Goal: Task Accomplishment & Management: Manage account settings

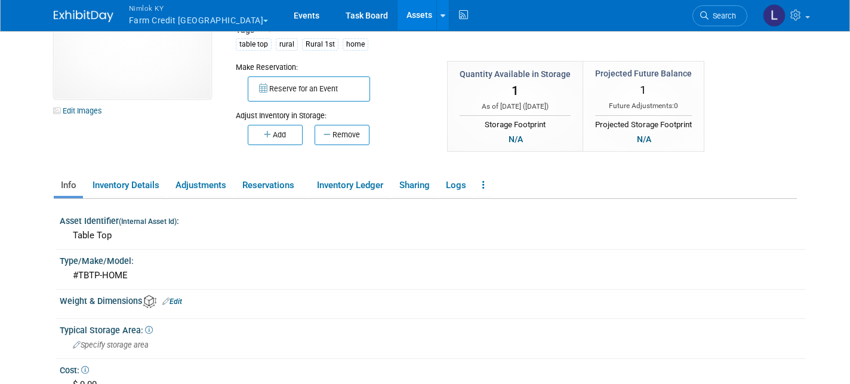
click at [218, 20] on button "Nimlok KY Farm Credit Mid America" at bounding box center [206, 15] width 156 height 31
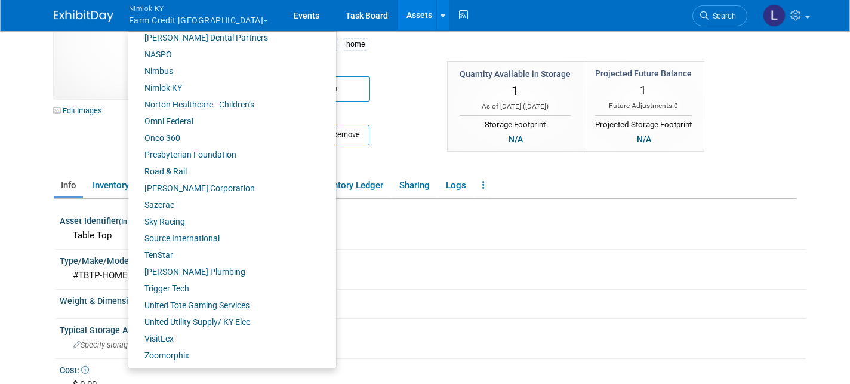
scroll to position [524, 0]
click at [161, 136] on link "Onco 360" at bounding box center [227, 138] width 199 height 17
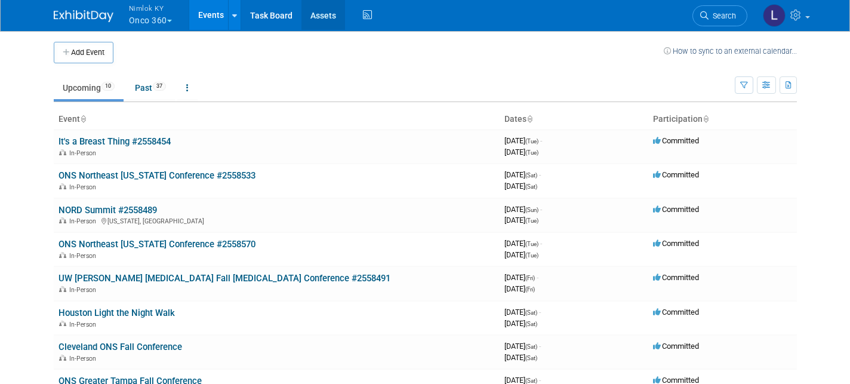
click at [328, 17] on link "Assets" at bounding box center [323, 15] width 44 height 30
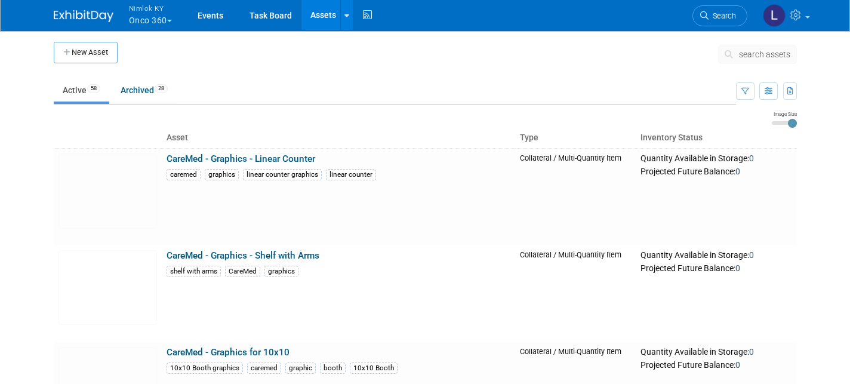
click at [748, 54] on span "search assets" at bounding box center [764, 55] width 51 height 10
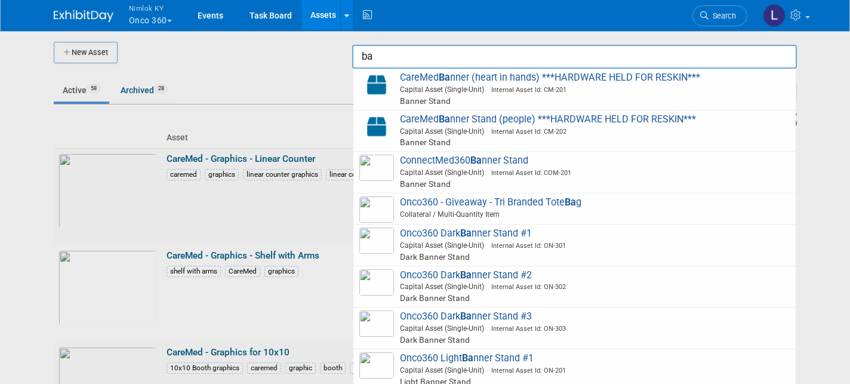
type input "ba"
click at [151, 21] on button "Nimlok KY Onco 360" at bounding box center [157, 15] width 59 height 31
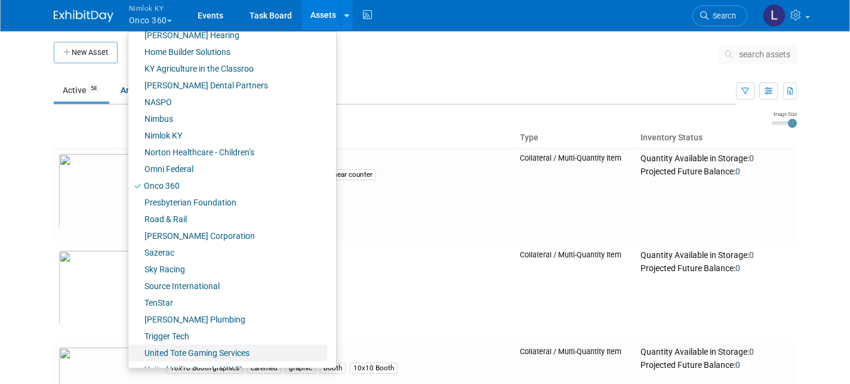
scroll to position [471, 0]
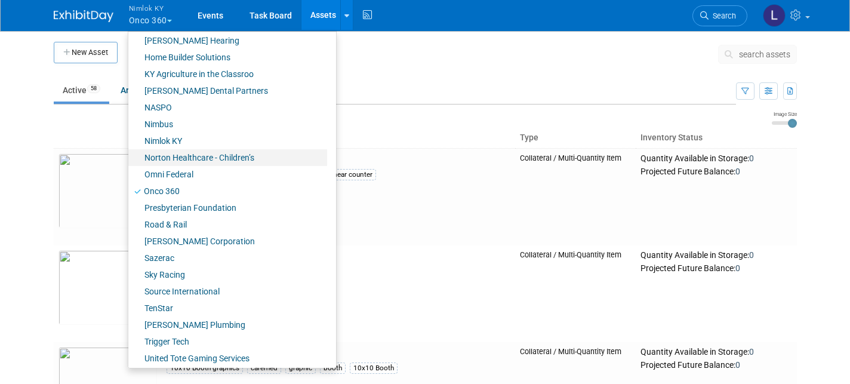
click at [189, 159] on link "Norton Healthcare - Children’s" at bounding box center [227, 157] width 199 height 17
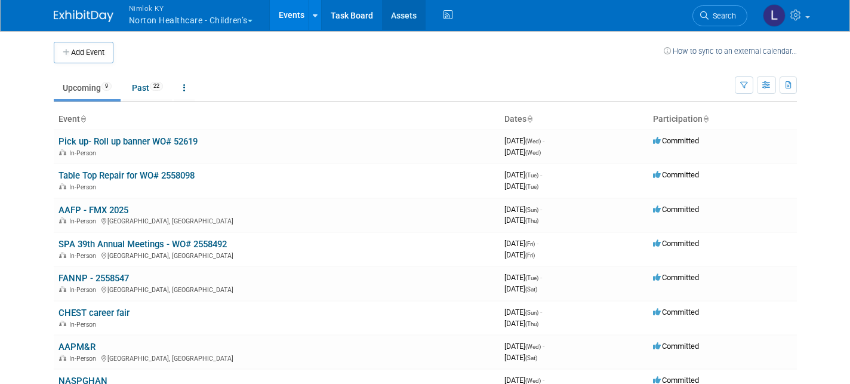
click at [399, 18] on link "Assets" at bounding box center [404, 15] width 44 height 30
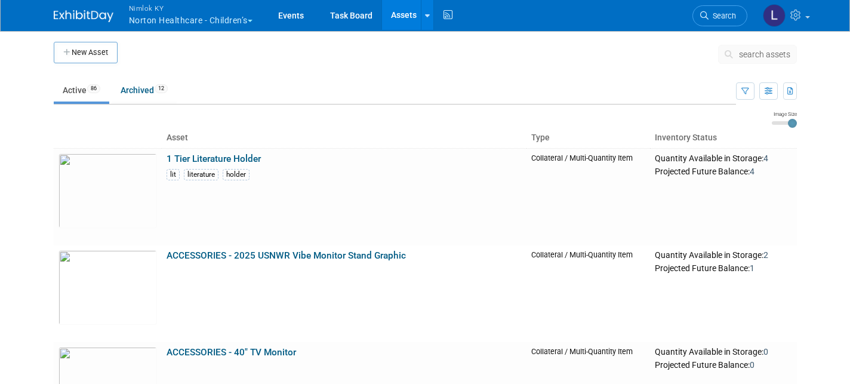
click at [757, 50] on span "search assets" at bounding box center [764, 55] width 51 height 10
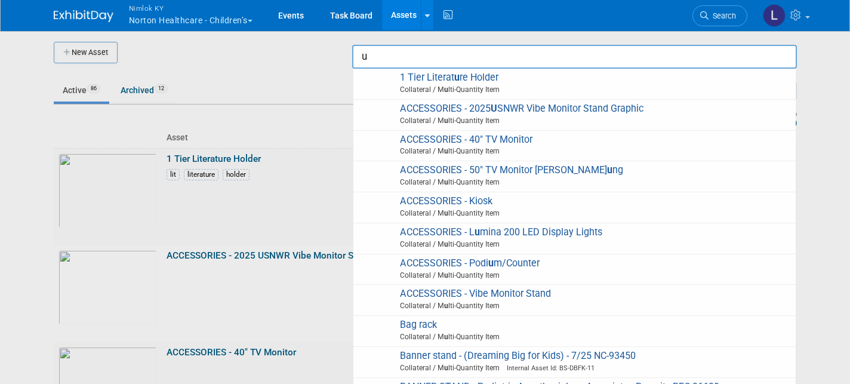
type input "u"
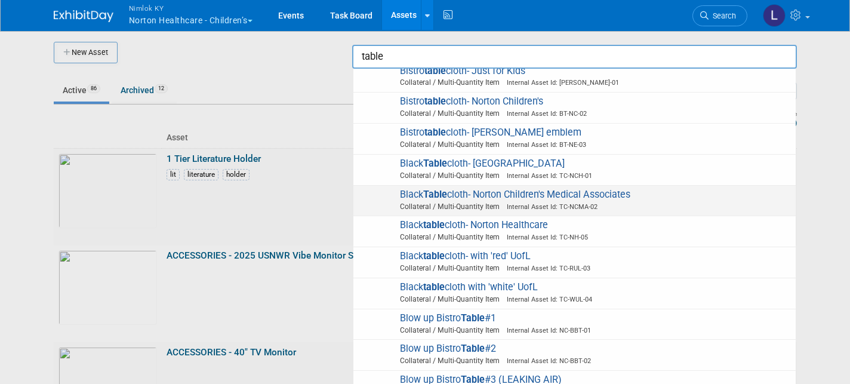
scroll to position [69, 0]
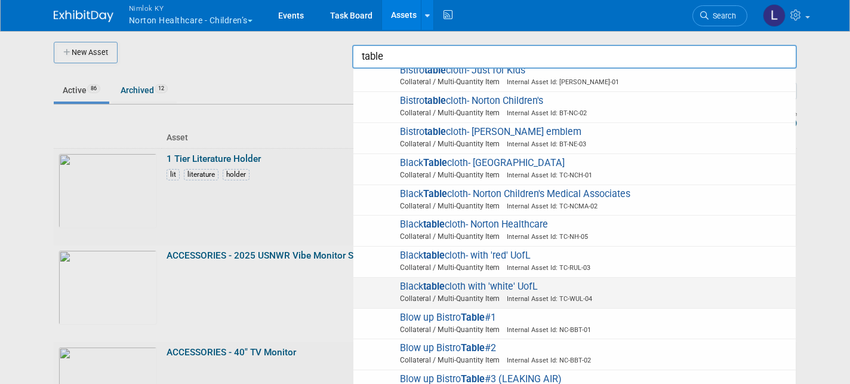
click at [556, 280] on span "Black table cloth with 'white' UofL Collateral / Multi-Quantity Item Internal A…" at bounding box center [574, 292] width 430 height 24
type input "Black tablecloth with &#39;white&#39; UofL"
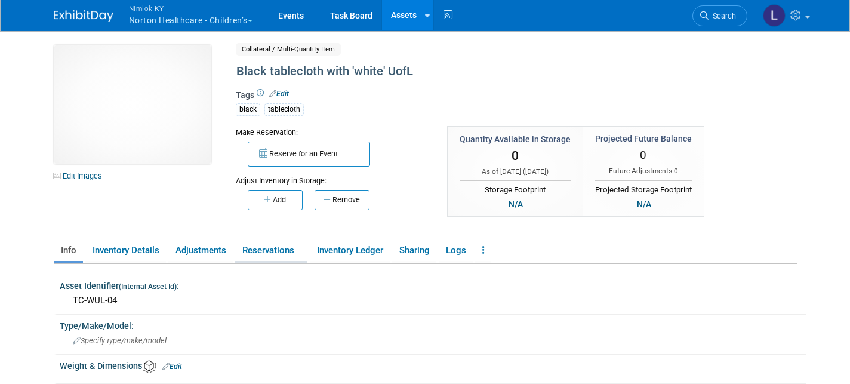
click at [274, 250] on link "Reservations" at bounding box center [271, 250] width 72 height 21
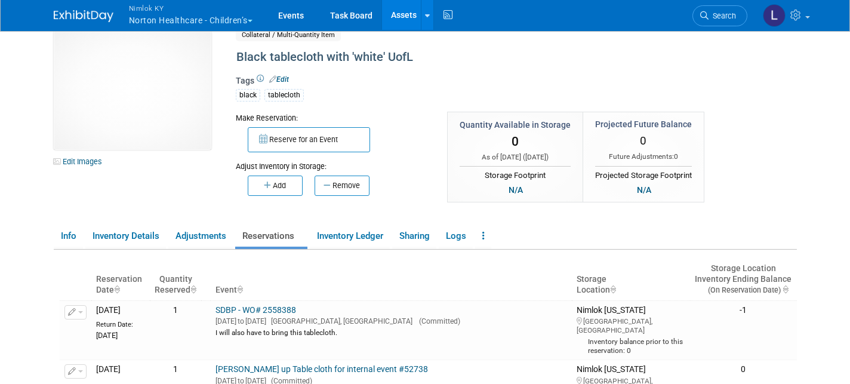
scroll to position [13, 0]
click at [290, 13] on link "Events" at bounding box center [291, 15] width 44 height 30
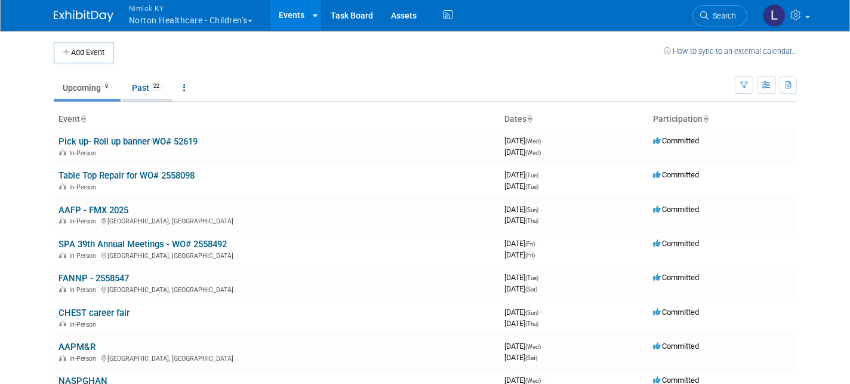
click at [153, 90] on link "Past 22" at bounding box center [147, 87] width 49 height 23
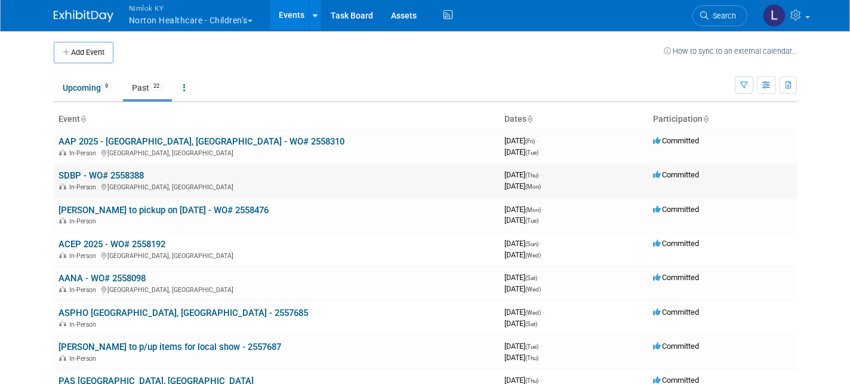
click at [115, 174] on link "SDBP - WO# 2558388" at bounding box center [100, 175] width 85 height 11
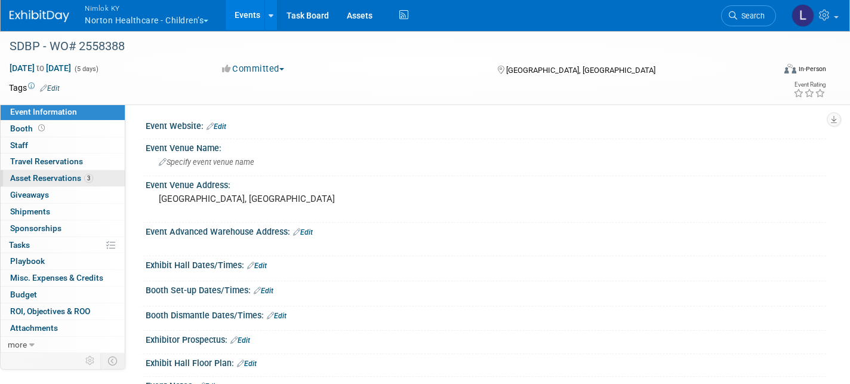
click at [47, 179] on span "Asset Reservations 3" at bounding box center [51, 178] width 83 height 10
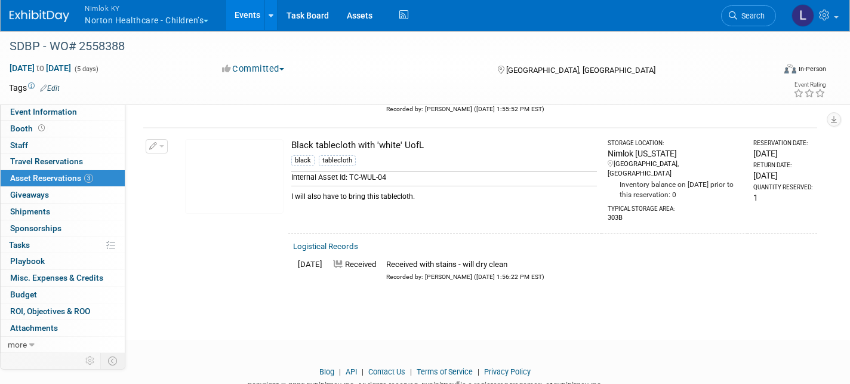
scroll to position [337, 0]
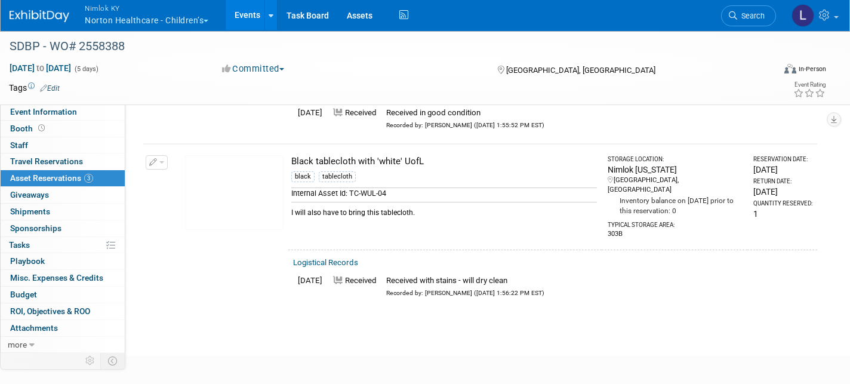
click at [164, 161] on span "button" at bounding box center [161, 162] width 5 height 2
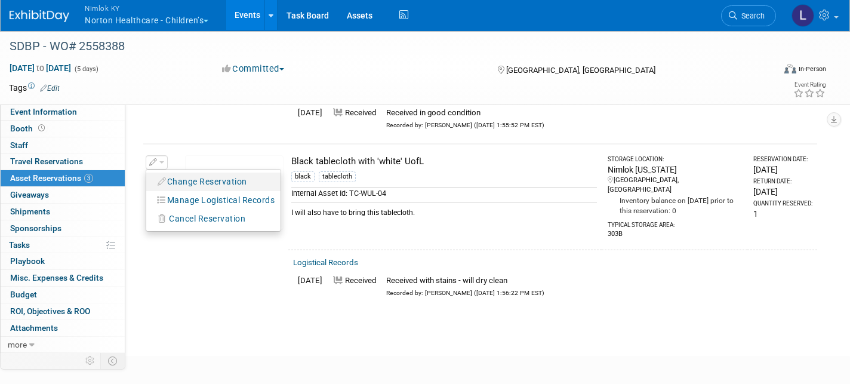
click at [189, 178] on button "Change Reservation" at bounding box center [202, 182] width 101 height 16
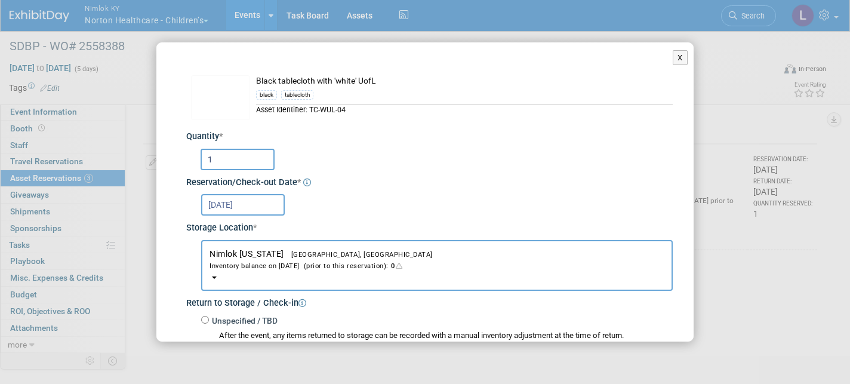
scroll to position [0, 0]
click at [680, 55] on button "X" at bounding box center [680, 58] width 15 height 16
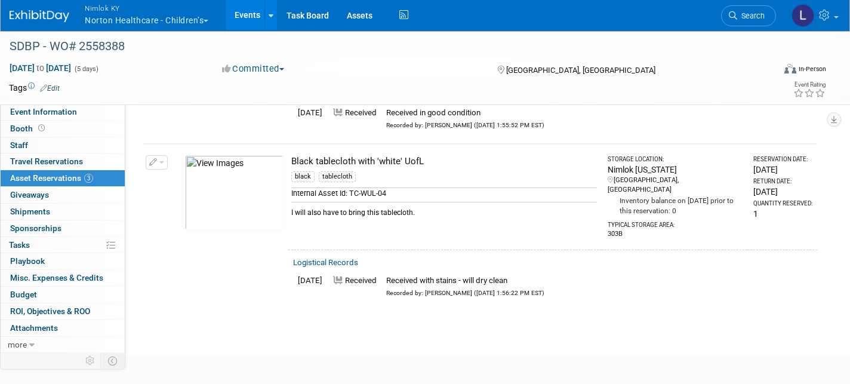
click at [162, 161] on span "button" at bounding box center [161, 162] width 5 height 2
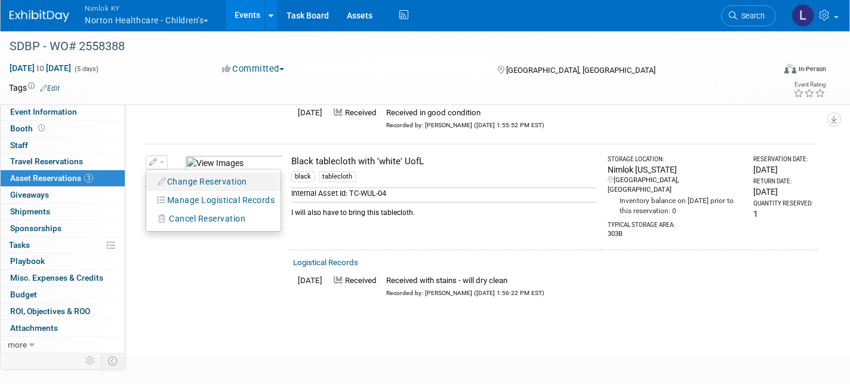
click at [180, 178] on button "Change Reservation" at bounding box center [202, 182] width 101 height 16
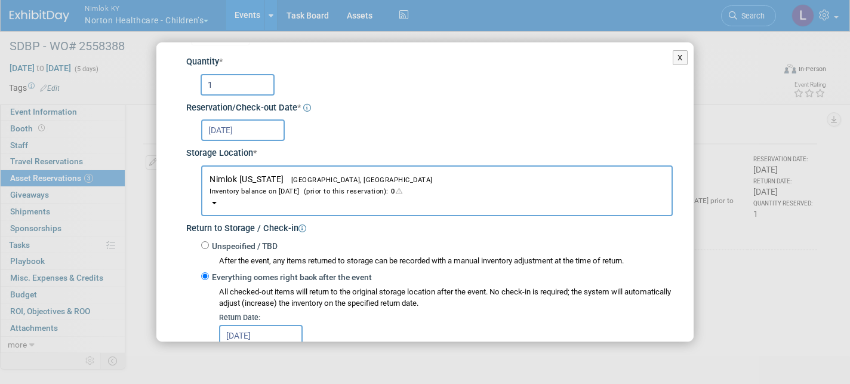
scroll to position [72, 0]
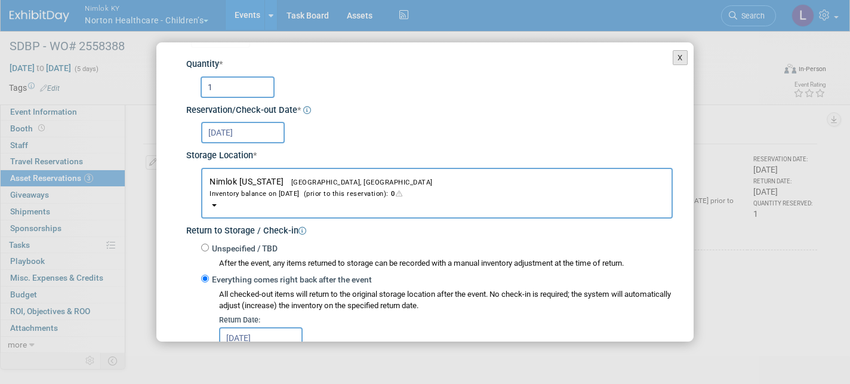
click at [677, 54] on button "X" at bounding box center [680, 58] width 15 height 16
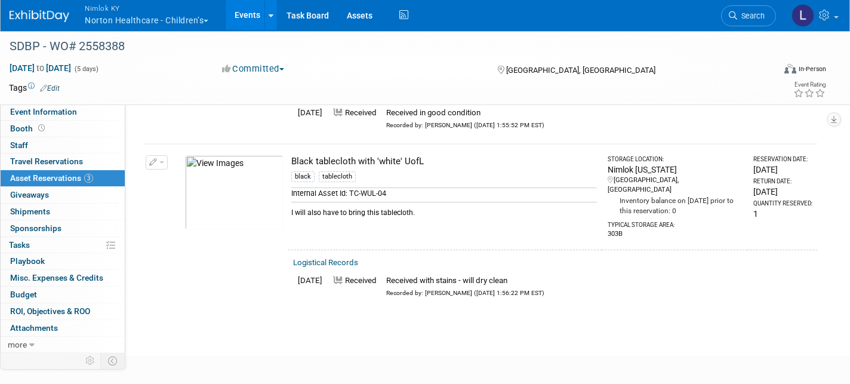
click at [161, 155] on button "button" at bounding box center [157, 162] width 22 height 14
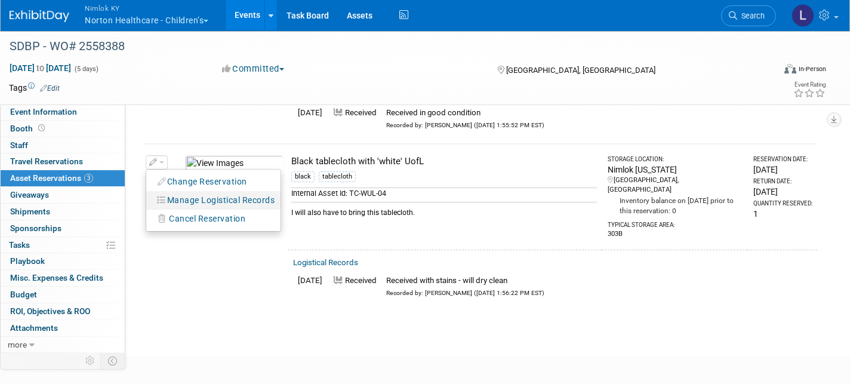
click at [180, 195] on button "Manage Logistical Records" at bounding box center [216, 200] width 128 height 16
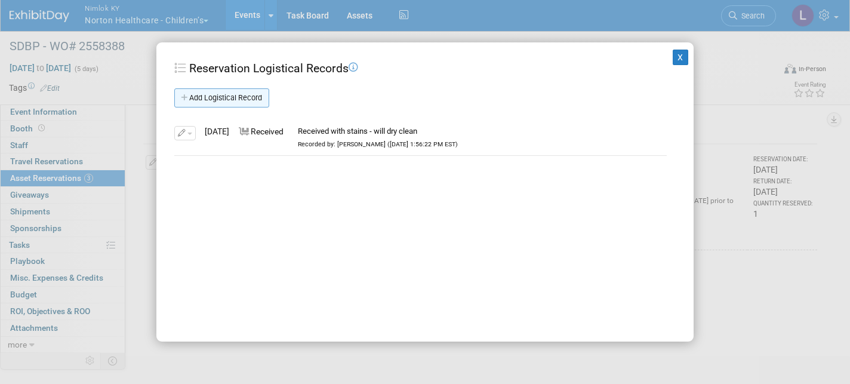
click at [225, 100] on link "Add Logistical Record" at bounding box center [221, 97] width 95 height 19
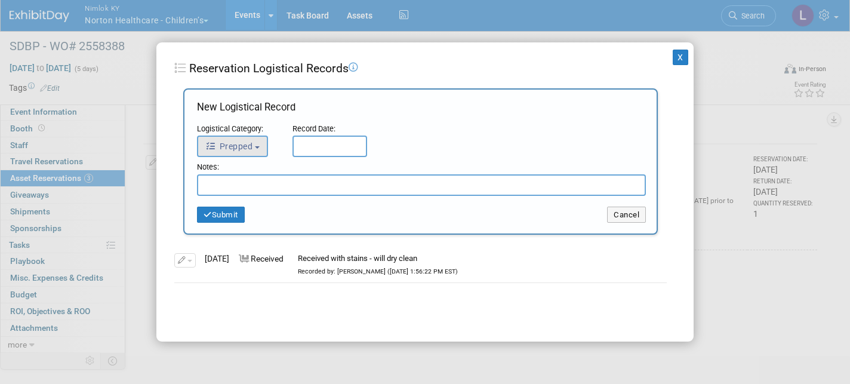
click at [259, 153] on button "Prepped" at bounding box center [232, 145] width 71 height 21
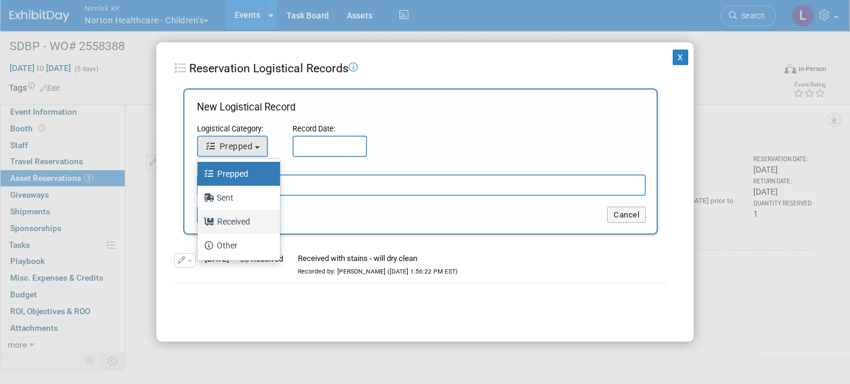
click at [249, 222] on label "Received" at bounding box center [235, 221] width 64 height 19
click at [199, 222] on input "Received" at bounding box center [196, 220] width 8 height 8
select select "3"
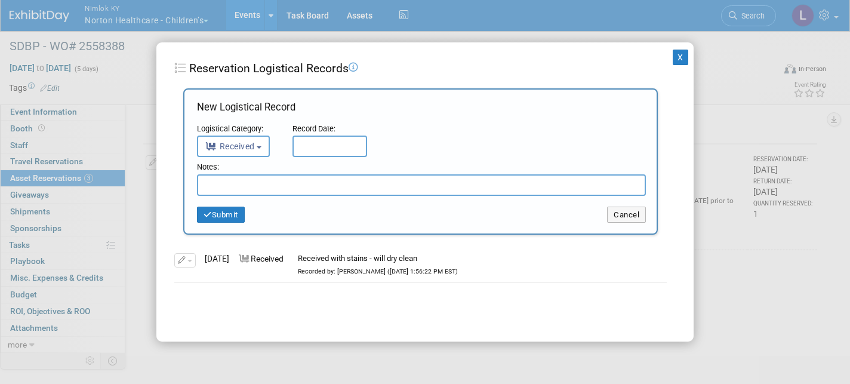
click at [310, 140] on input "text" at bounding box center [329, 145] width 75 height 21
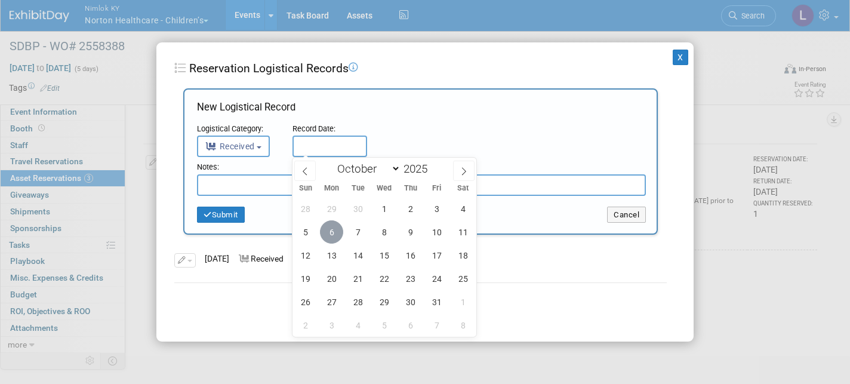
click at [335, 237] on span "6" at bounding box center [331, 231] width 23 height 23
type input "Oct 6, 2025"
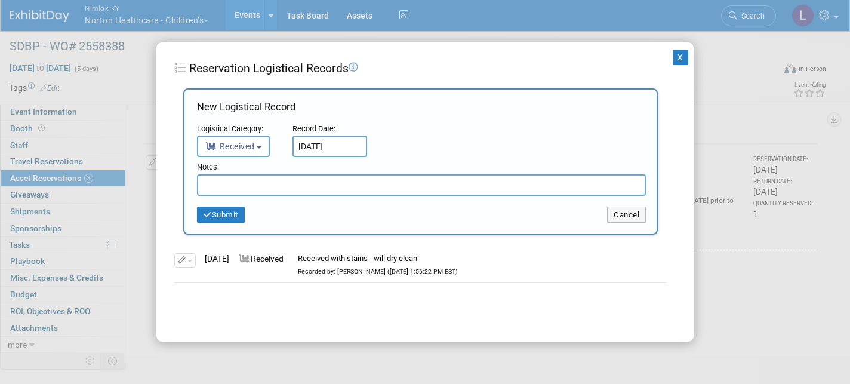
click at [227, 177] on input "text" at bounding box center [421, 184] width 449 height 21
type input "Received back from dry cleaner"
click at [227, 215] on button "Submit" at bounding box center [221, 214] width 48 height 17
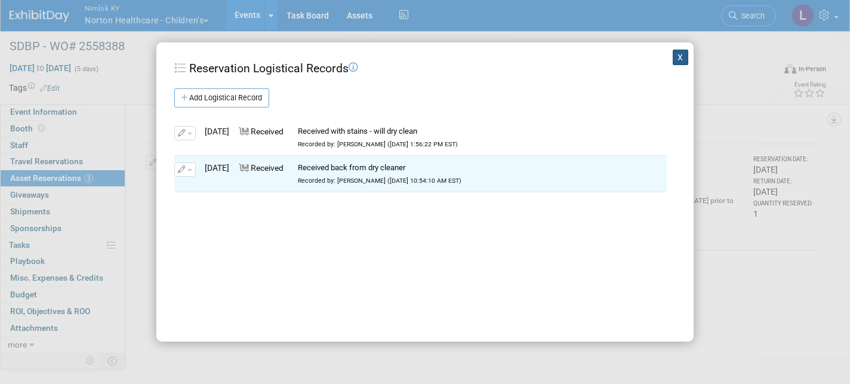
click at [676, 52] on button "X" at bounding box center [681, 58] width 16 height 16
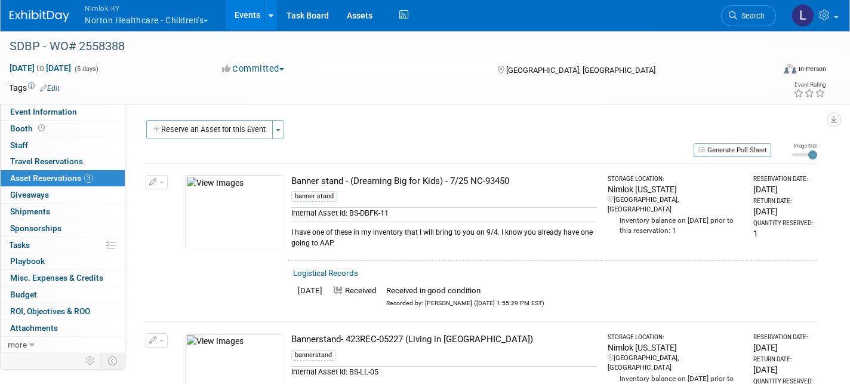
scroll to position [0, 0]
click at [165, 183] on button "button" at bounding box center [157, 182] width 22 height 14
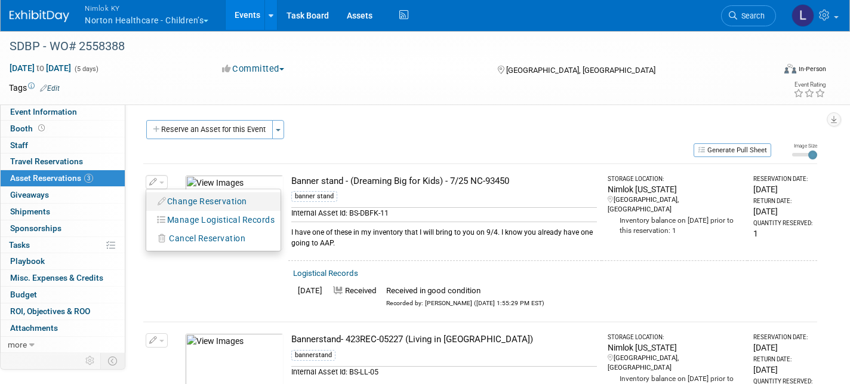
click at [187, 196] on button "Change Reservation" at bounding box center [202, 201] width 101 height 16
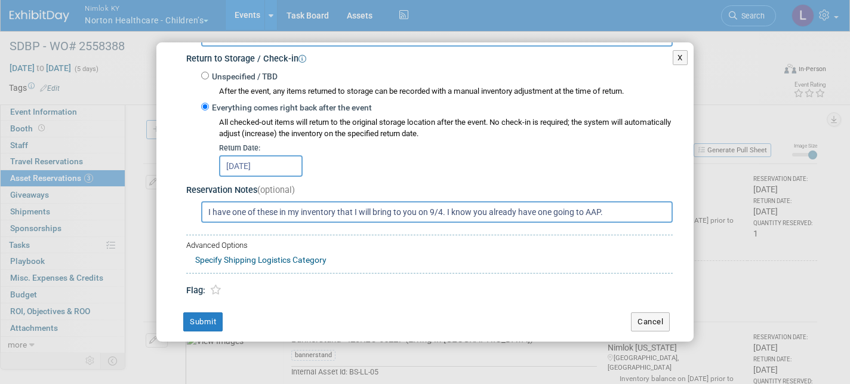
scroll to position [243, 0]
click at [651, 313] on button "Cancel" at bounding box center [650, 322] width 39 height 19
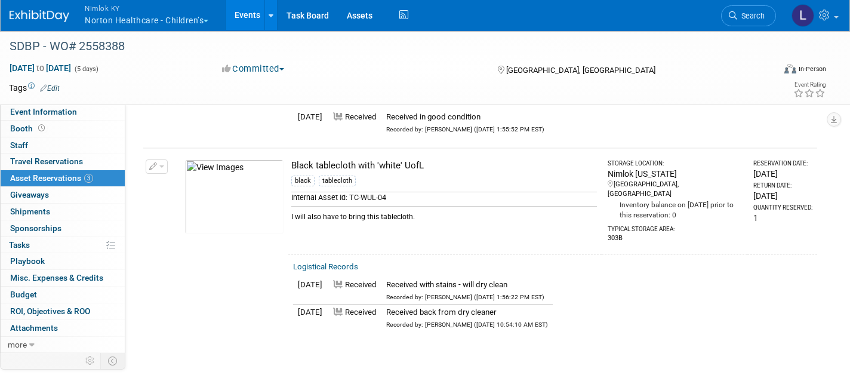
scroll to position [331, 0]
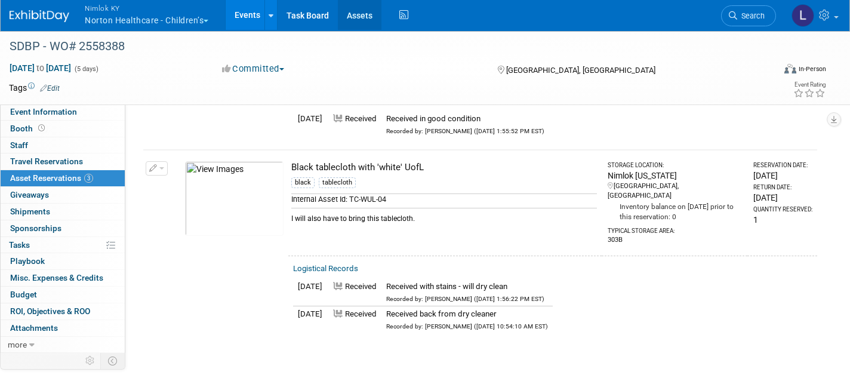
click at [364, 18] on link "Assets" at bounding box center [360, 15] width 44 height 30
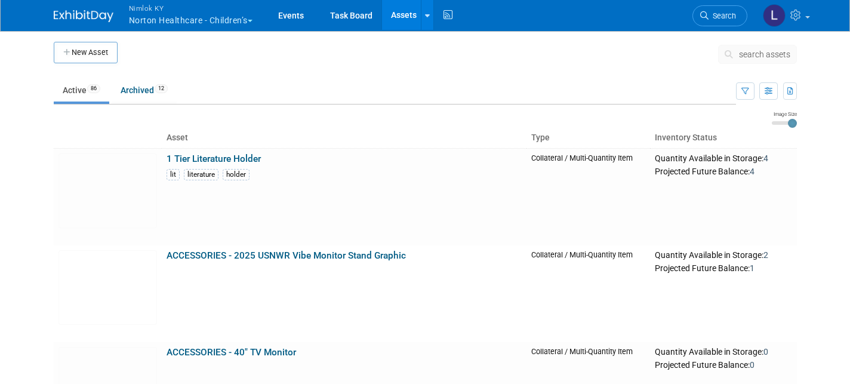
click at [770, 62] on button "search assets" at bounding box center [757, 54] width 79 height 19
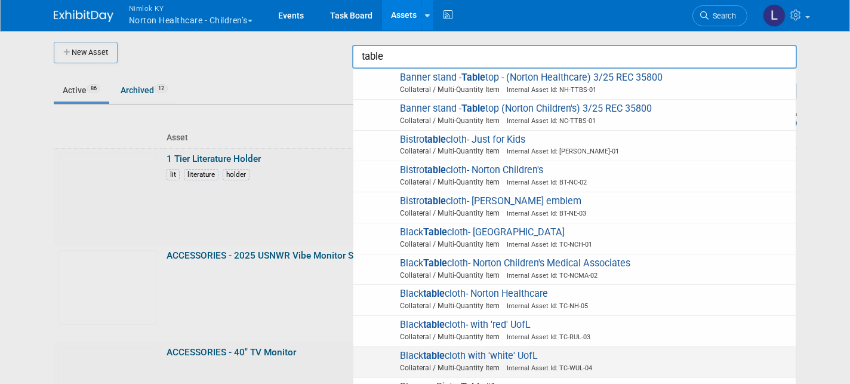
click at [551, 350] on span "Black table cloth with 'white' UofL Collateral / Multi-Quantity Item Internal A…" at bounding box center [574, 362] width 430 height 24
type input "Black tablecloth with &#39;white&#39; UofL"
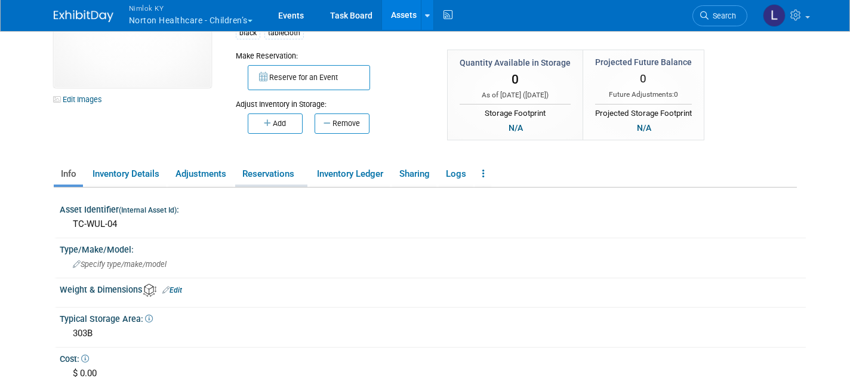
scroll to position [65, 0]
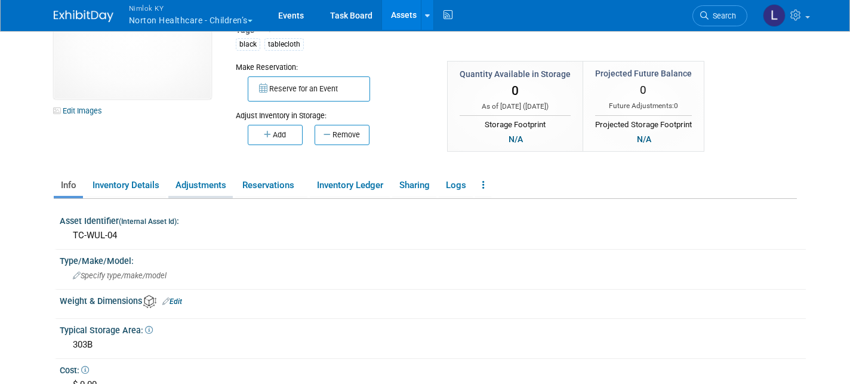
click at [218, 183] on link "Adjustments" at bounding box center [200, 185] width 64 height 21
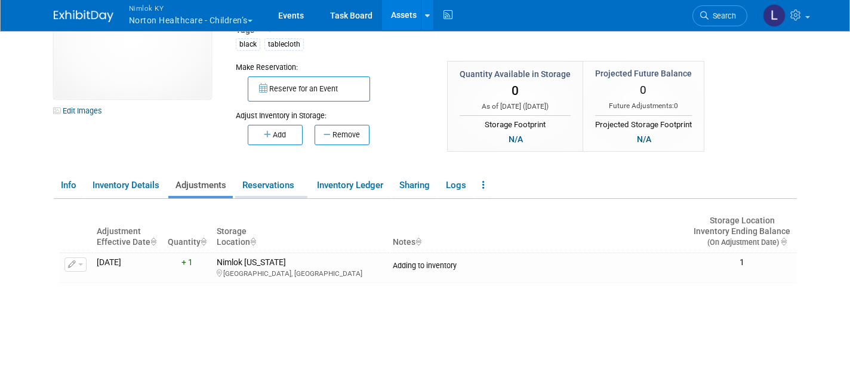
click at [249, 183] on link "Reservations" at bounding box center [271, 185] width 72 height 21
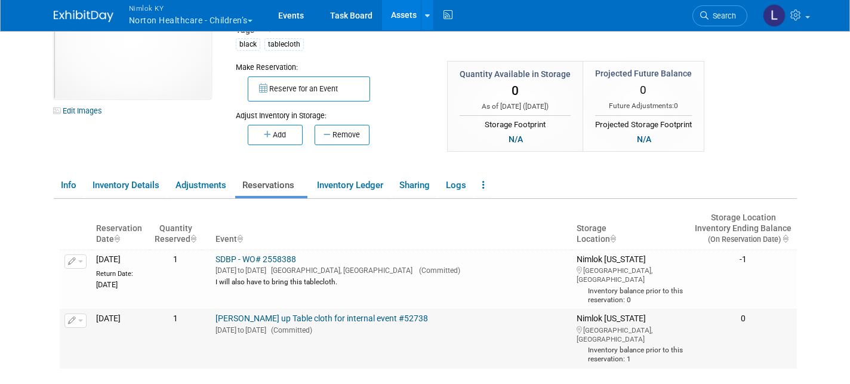
click at [79, 319] on span "button" at bounding box center [80, 320] width 5 height 2
click at [95, 332] on button "Change Reservation" at bounding box center [121, 340] width 101 height 16
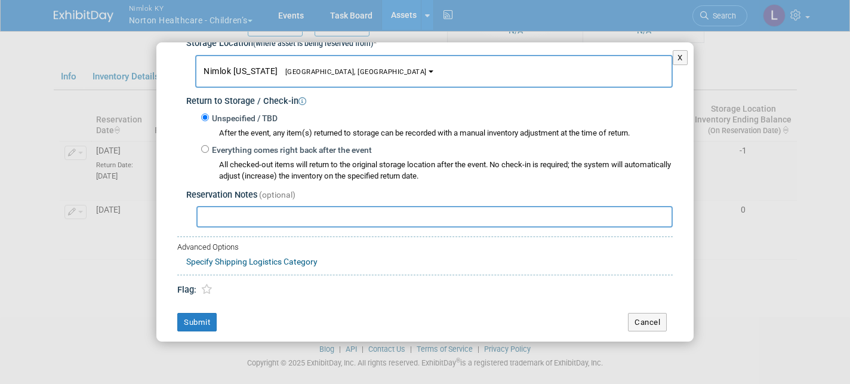
scroll to position [201, 0]
click at [202, 146] on input "Everything comes right back after the event" at bounding box center [205, 150] width 8 height 8
radio input "true"
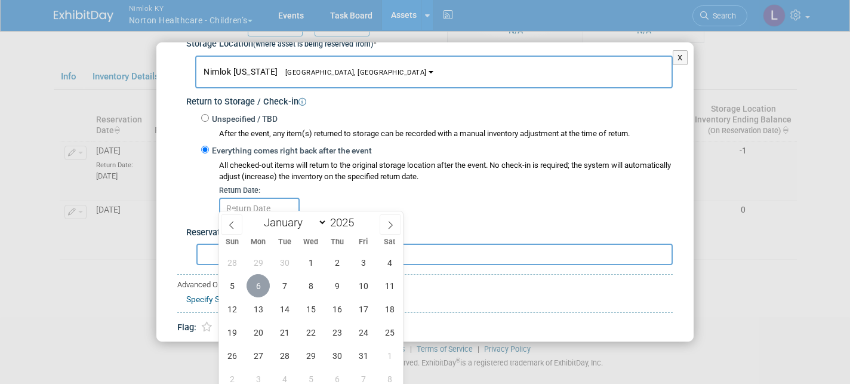
click at [258, 285] on span "6" at bounding box center [257, 285] width 23 height 23
type input "Oct 6, 2025"
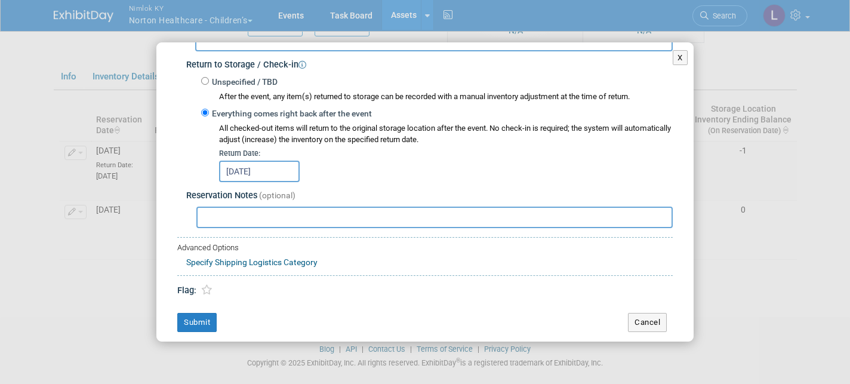
scroll to position [238, 0]
click at [195, 314] on button "Submit" at bounding box center [196, 322] width 39 height 19
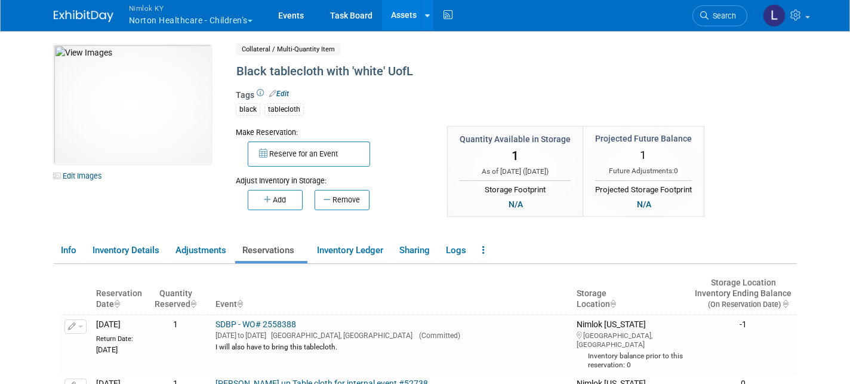
scroll to position [0, 0]
click at [224, 22] on button "Nimlok KY Norton Healthcare - Children’s" at bounding box center [198, 15] width 140 height 31
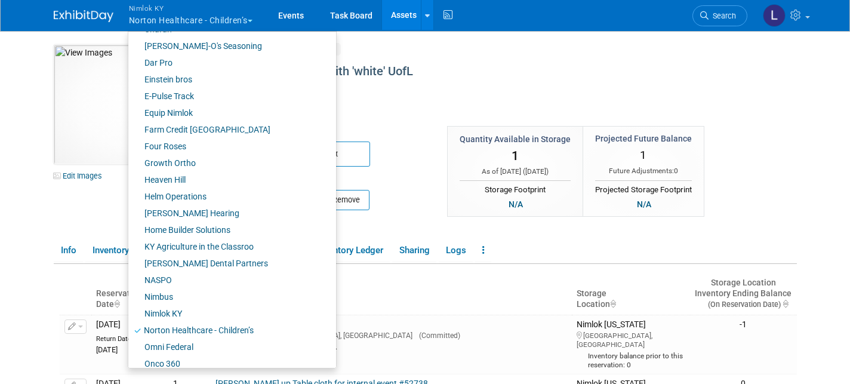
scroll to position [309, 0]
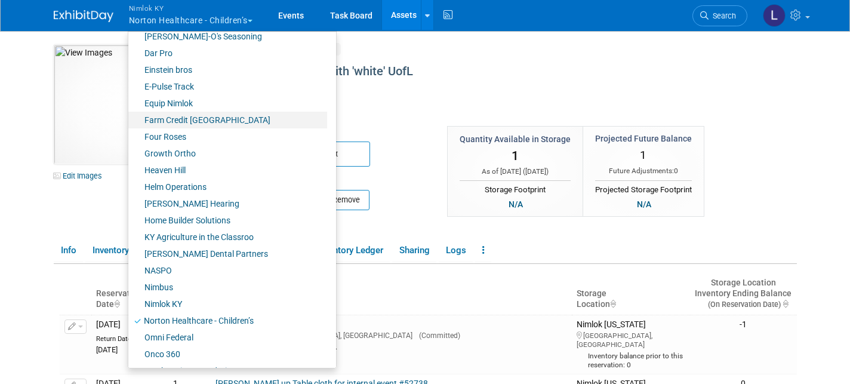
click at [193, 115] on link "Farm Credit [GEOGRAPHIC_DATA]" at bounding box center [227, 120] width 199 height 17
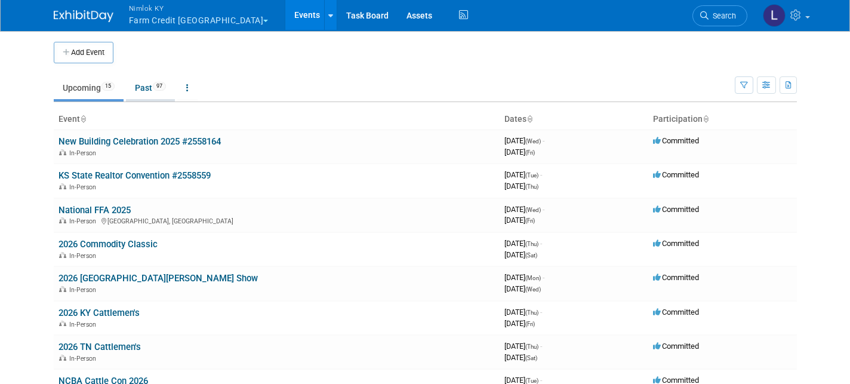
click at [147, 86] on link "Past 97" at bounding box center [150, 87] width 49 height 23
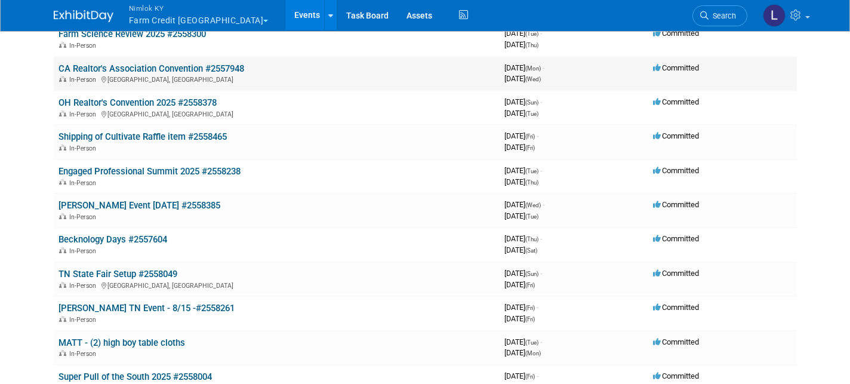
scroll to position [149, 0]
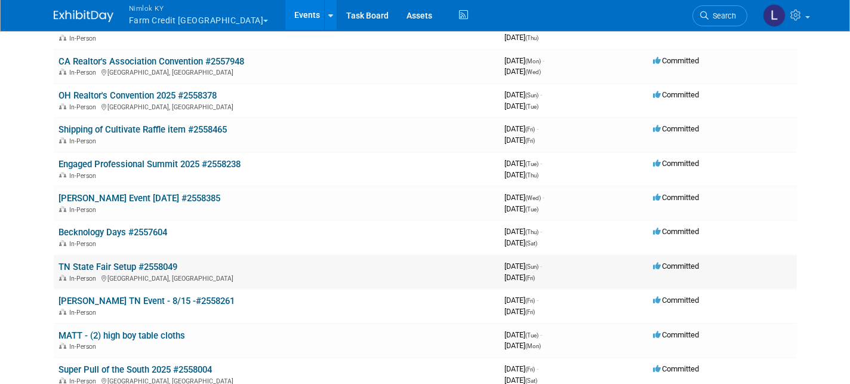
click at [148, 261] on link "TN State Fair Setup #2558049" at bounding box center [117, 266] width 119 height 11
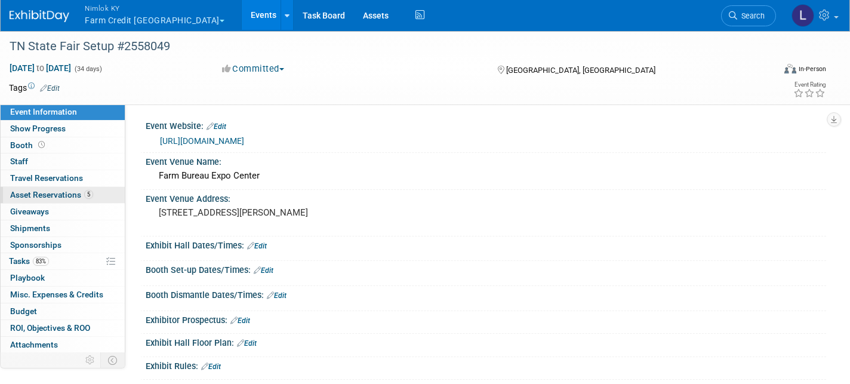
click at [57, 193] on span "Asset Reservations 5" at bounding box center [51, 195] width 83 height 10
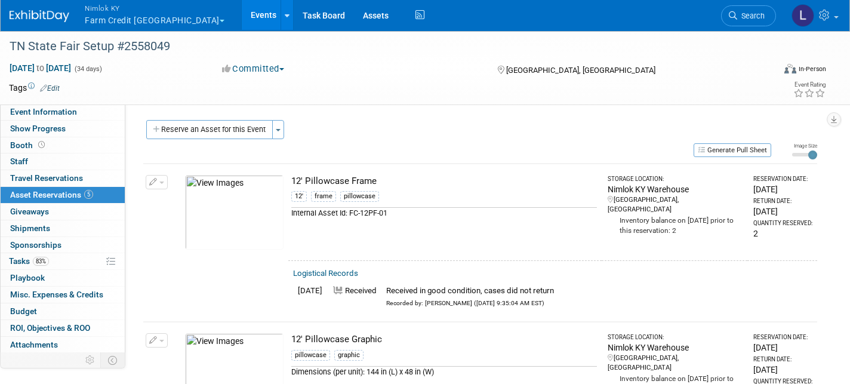
click at [163, 181] on span "button" at bounding box center [161, 182] width 5 height 2
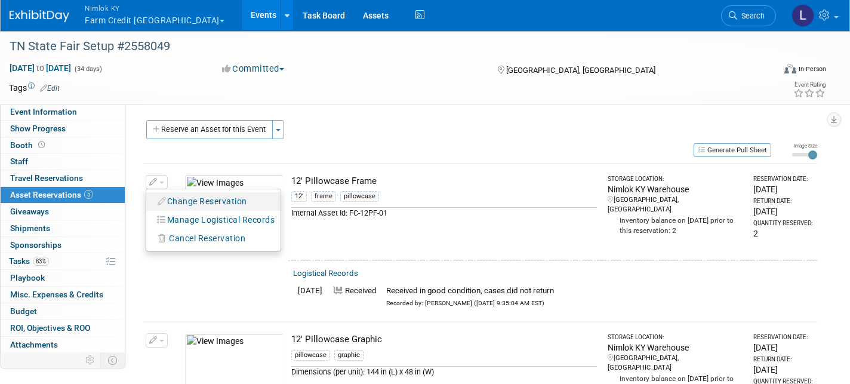
click at [181, 198] on button "Change Reservation" at bounding box center [202, 201] width 101 height 16
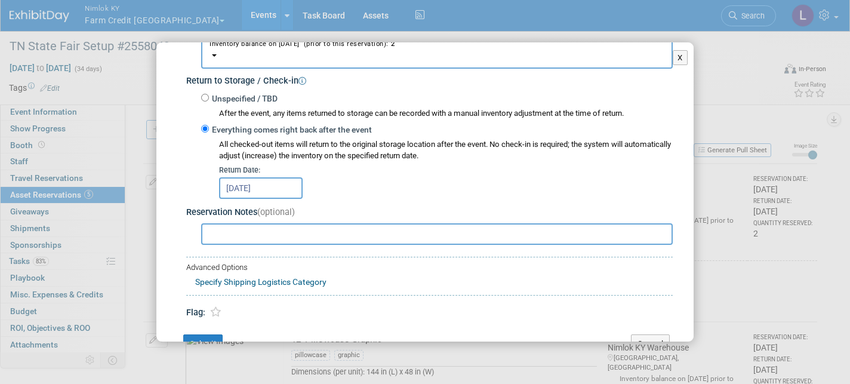
scroll to position [224, 0]
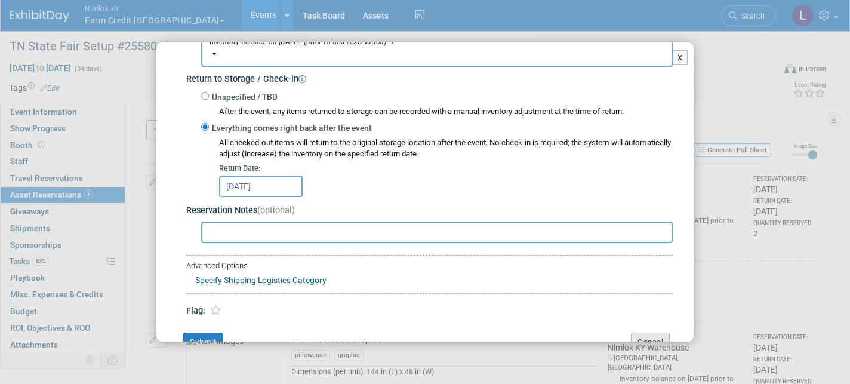
click at [655, 332] on button "Cancel" at bounding box center [650, 341] width 39 height 19
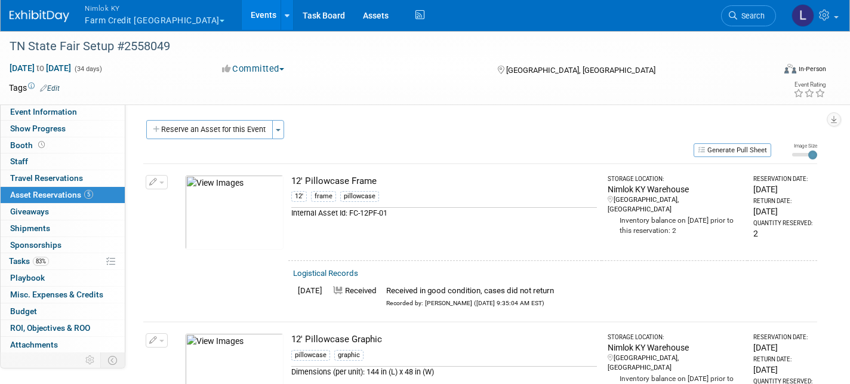
scroll to position [0, 0]
click at [242, 20] on link "Events" at bounding box center [264, 15] width 44 height 30
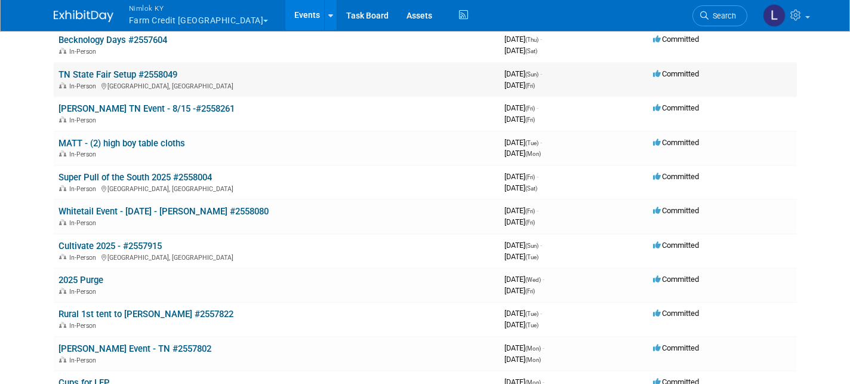
scroll to position [350, 0]
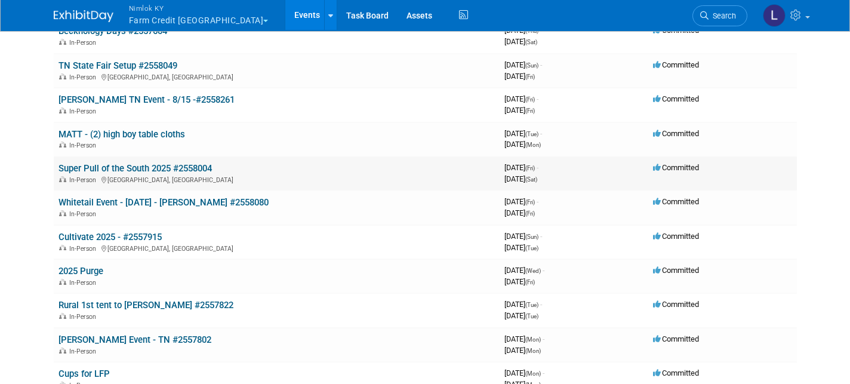
click at [147, 163] on link "Super Pull of the South 2025 #2558004" at bounding box center [134, 168] width 153 height 11
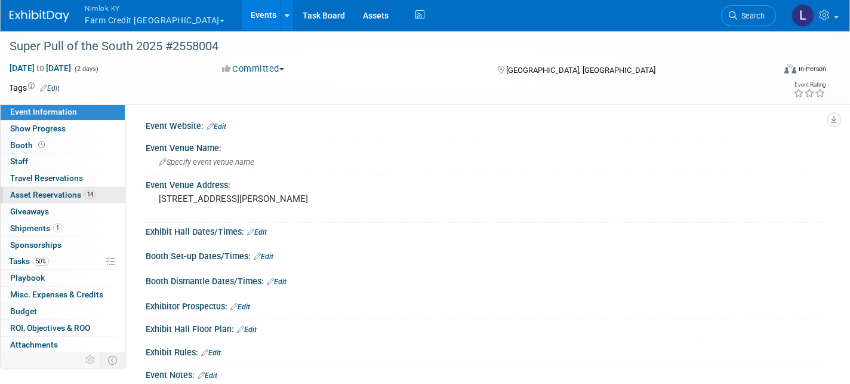
click at [52, 198] on link "14 Asset Reservations 14" at bounding box center [63, 195] width 124 height 16
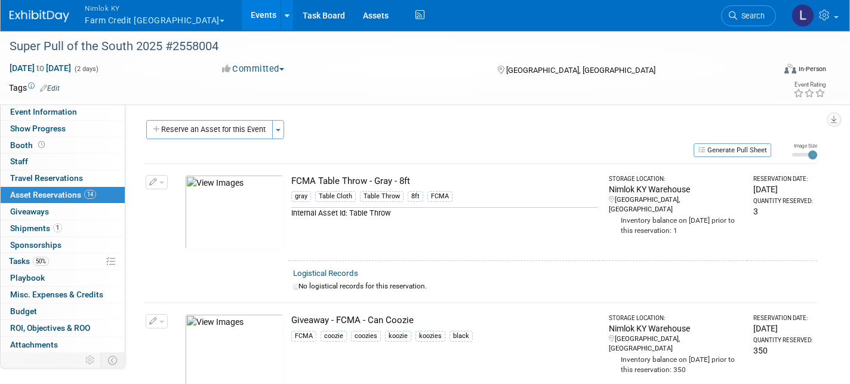
click at [165, 185] on button "button" at bounding box center [157, 182] width 22 height 14
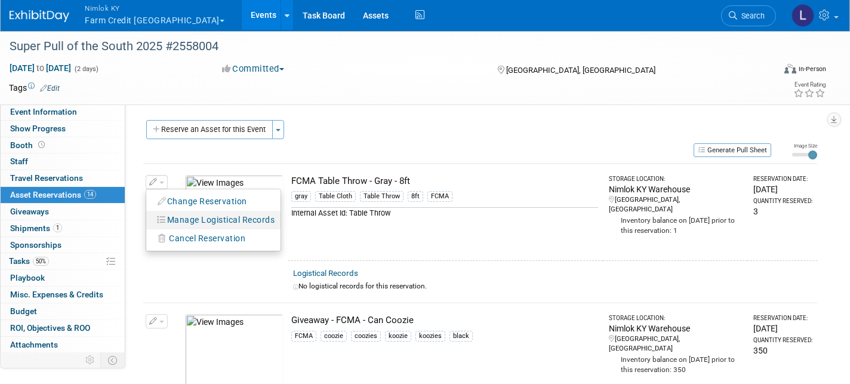
click at [189, 216] on button "Manage Logistical Records" at bounding box center [216, 220] width 128 height 16
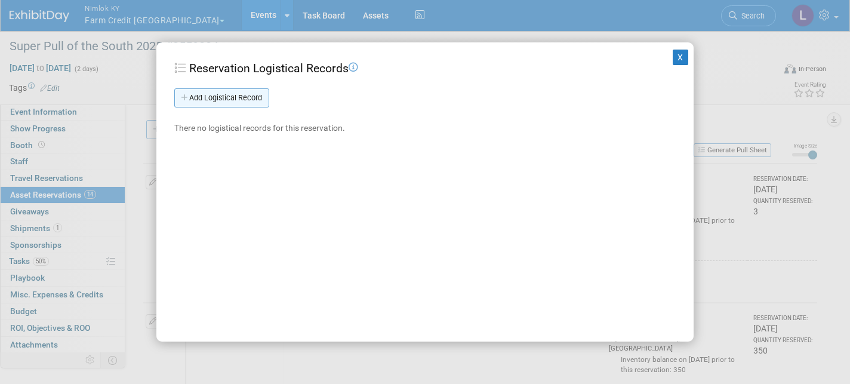
click at [215, 95] on link "Add Logistical Record" at bounding box center [221, 97] width 95 height 19
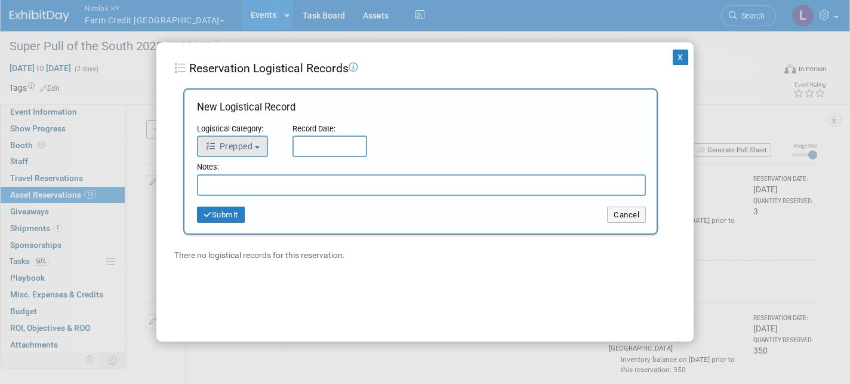
click at [250, 147] on span "Prepped" at bounding box center [228, 146] width 47 height 10
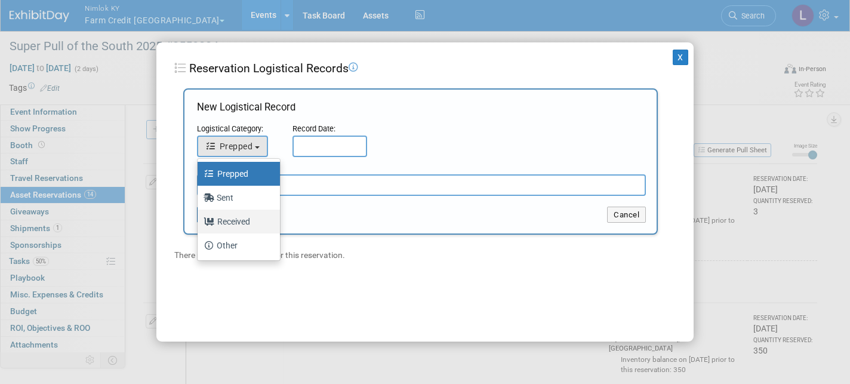
click at [240, 224] on label "Received" at bounding box center [235, 221] width 64 height 19
click at [199, 224] on input "Received" at bounding box center [196, 220] width 8 height 8
select select "3"
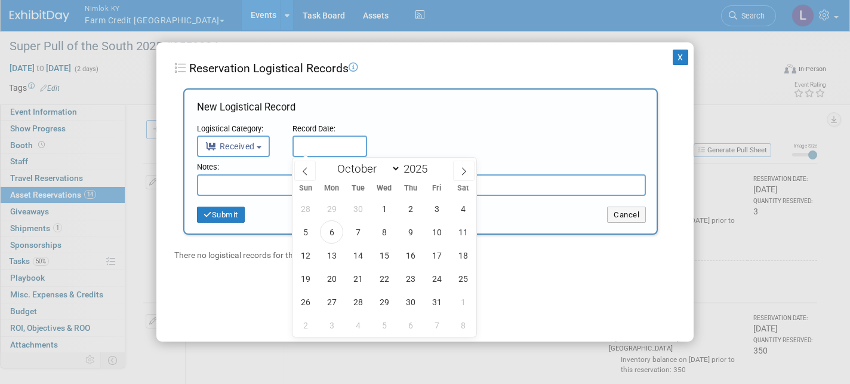
click at [317, 147] on input "text" at bounding box center [329, 145] width 75 height 21
click at [335, 235] on span "6" at bounding box center [331, 231] width 23 height 23
type input "[DATE]"
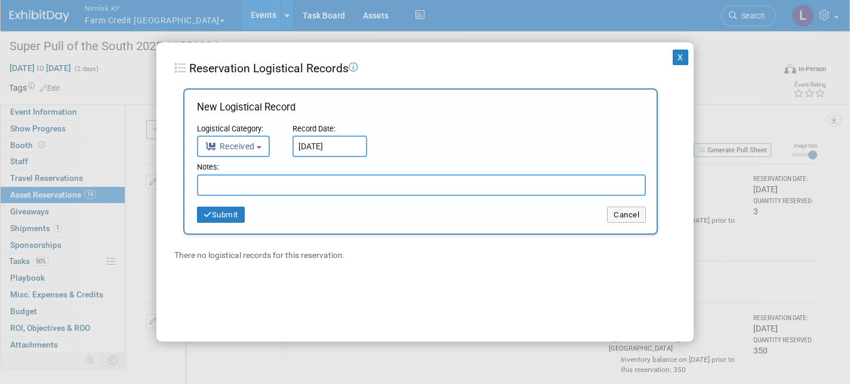
click at [218, 186] on input "text" at bounding box center [421, 184] width 449 height 21
type input "Received 2 Table Throws back, sent to dry cleaner"
click at [231, 209] on button "Submit" at bounding box center [221, 214] width 48 height 17
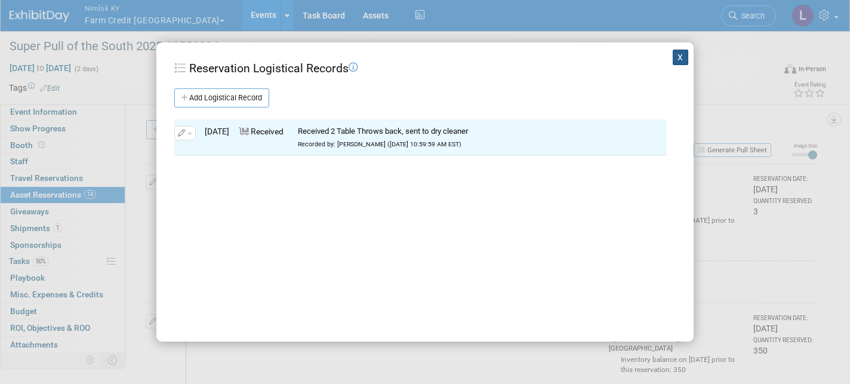
click at [685, 60] on button "X" at bounding box center [681, 58] width 16 height 16
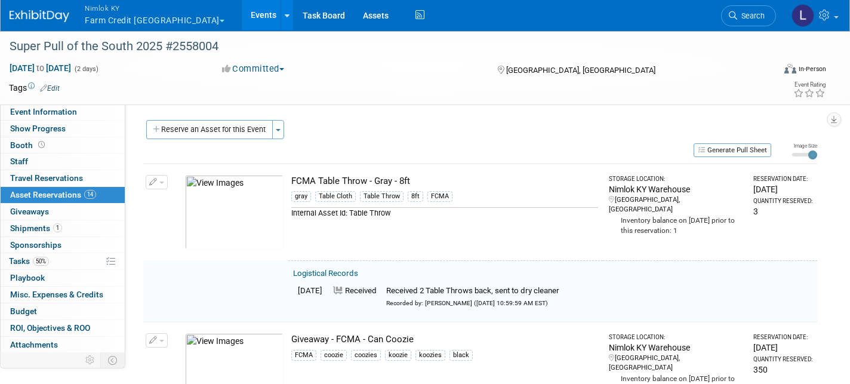
click at [162, 181] on span "button" at bounding box center [161, 182] width 5 height 2
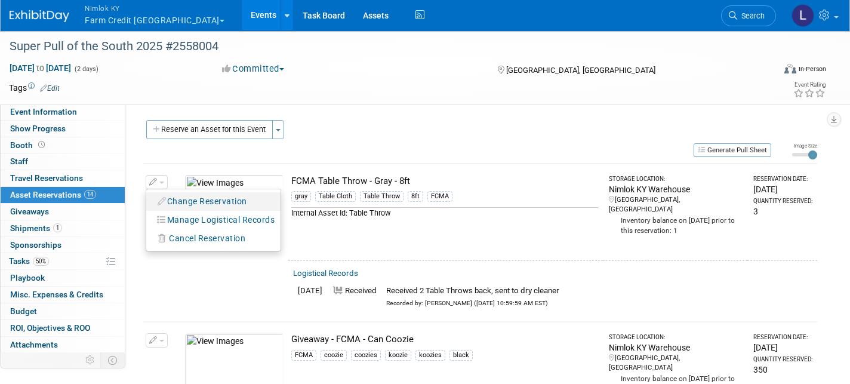
click at [176, 197] on button "Change Reservation" at bounding box center [202, 201] width 101 height 16
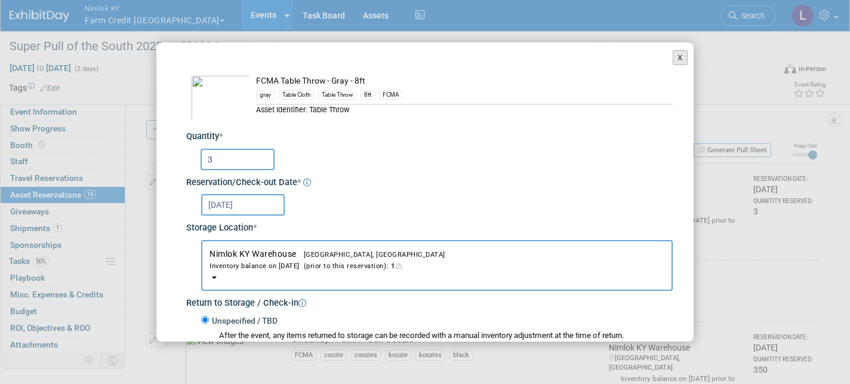
click at [676, 58] on button "X" at bounding box center [680, 58] width 15 height 16
